Goal: Task Accomplishment & Management: Complete application form

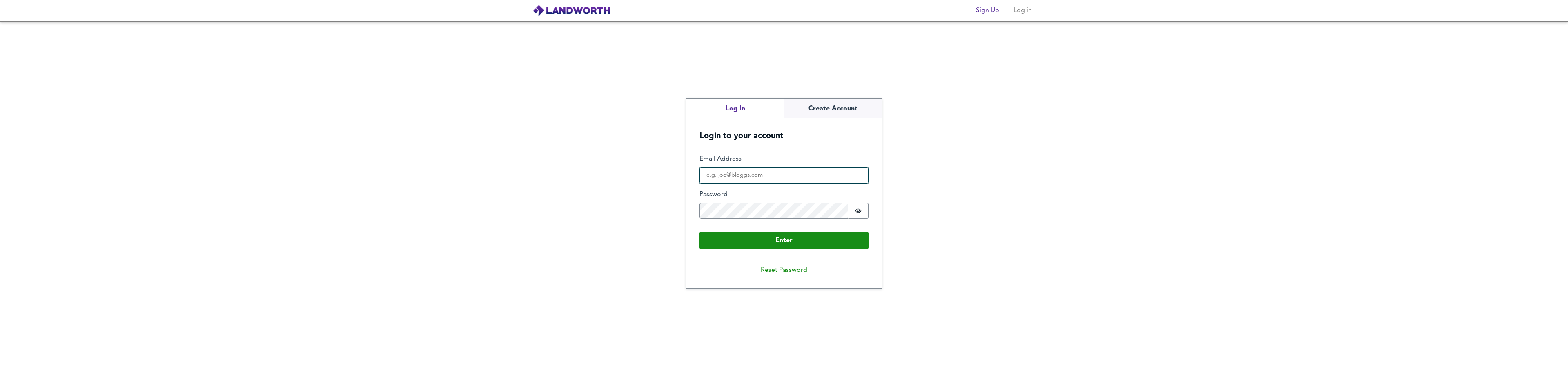
click at [732, 176] on input "Email Address" at bounding box center [784, 175] width 169 height 16
type input "[EMAIL_ADDRESS][DOMAIN_NAME]"
click at [699, 232] on button "Enter" at bounding box center [784, 240] width 169 height 17
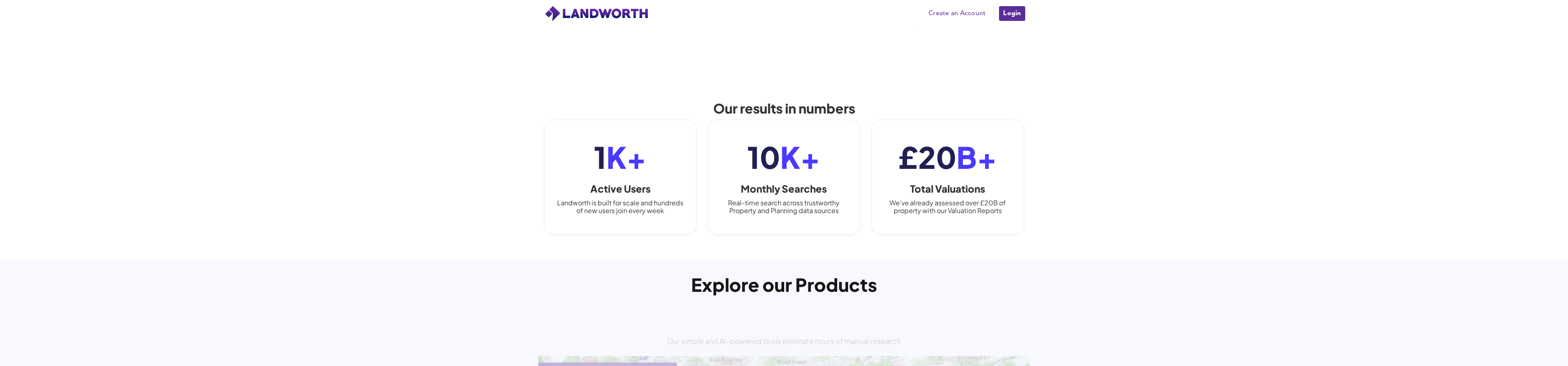
scroll to position [574, 0]
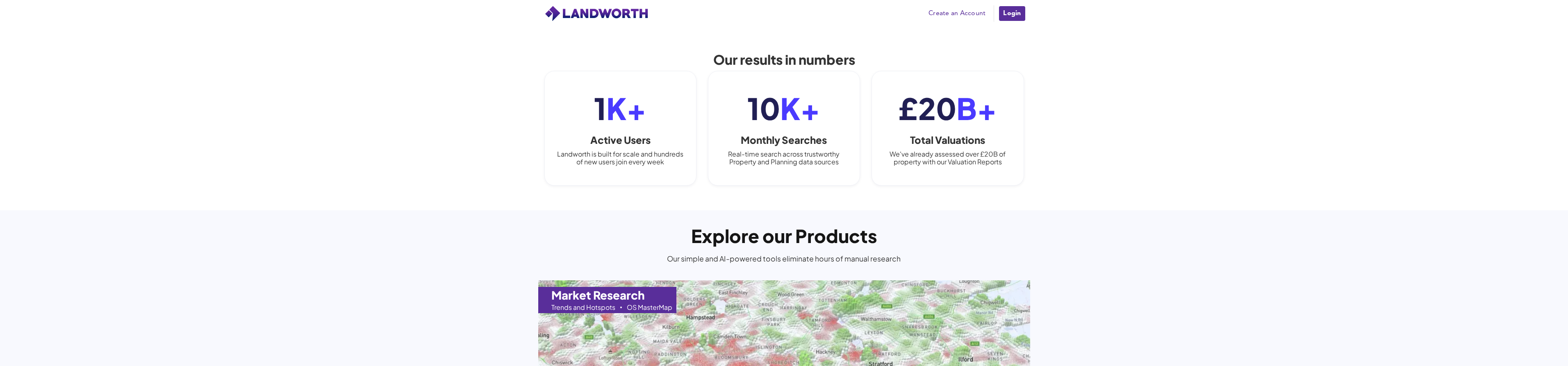
drag, startPoint x: 453, startPoint y: 169, endPoint x: 425, endPoint y: 170, distance: 28.0
click at [425, 170] on div "Our results in numbers 1 K+ Active Users Landworth is built for scale and hundr…" at bounding box center [784, 115] width 1568 height 191
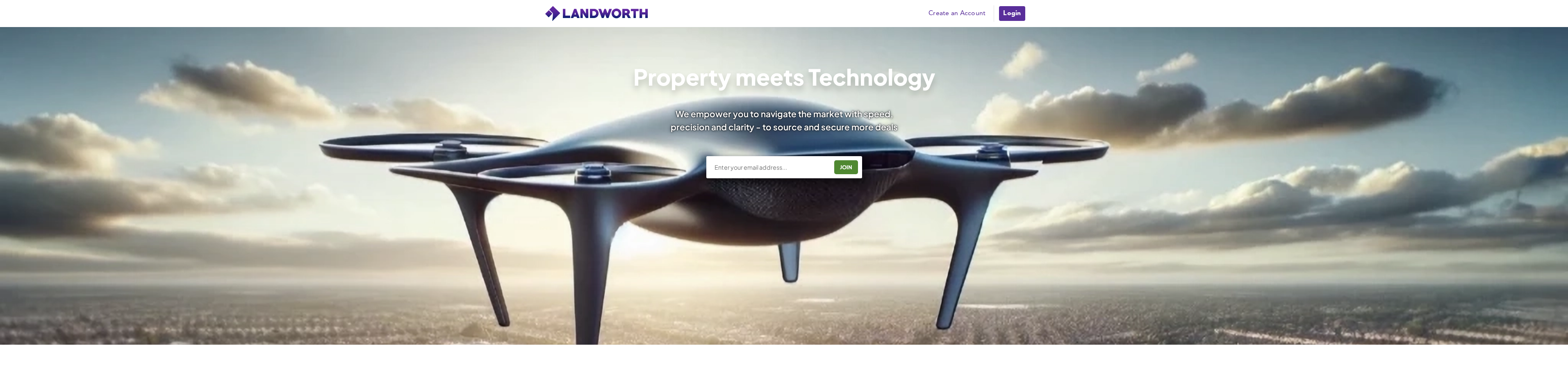
scroll to position [0, 0]
